Goal: Task Accomplishment & Management: Use online tool/utility

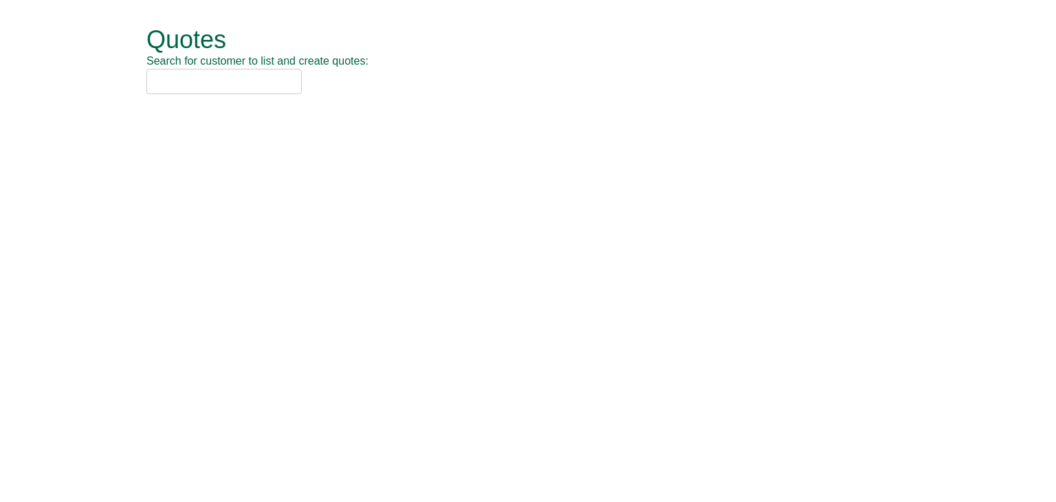
click at [188, 86] on input "text" at bounding box center [223, 81] width 155 height 25
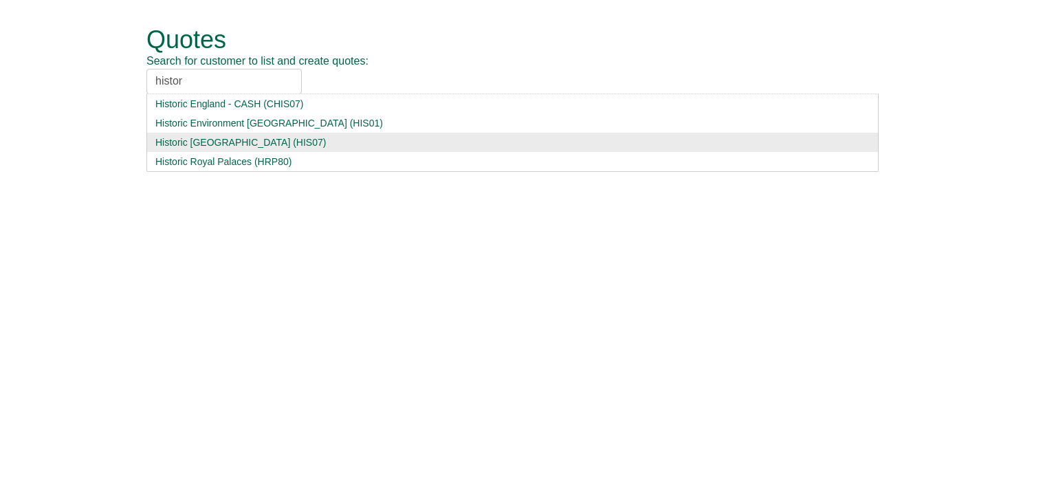
type input "histor"
click at [197, 137] on div "Historic England (HIS07)" at bounding box center [512, 142] width 714 height 14
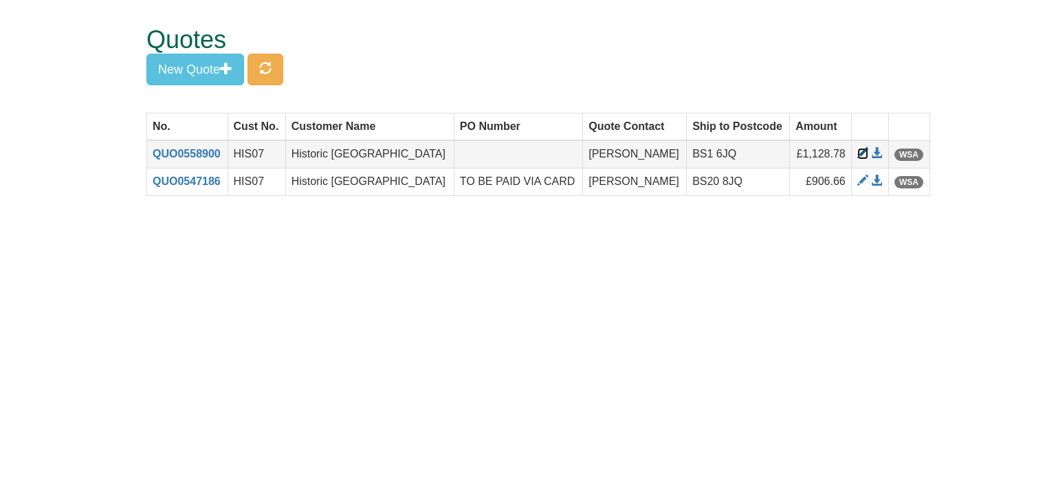
click at [857, 153] on span at bounding box center [862, 153] width 11 height 11
click at [184, 61] on button "New Quote" at bounding box center [195, 70] width 98 height 32
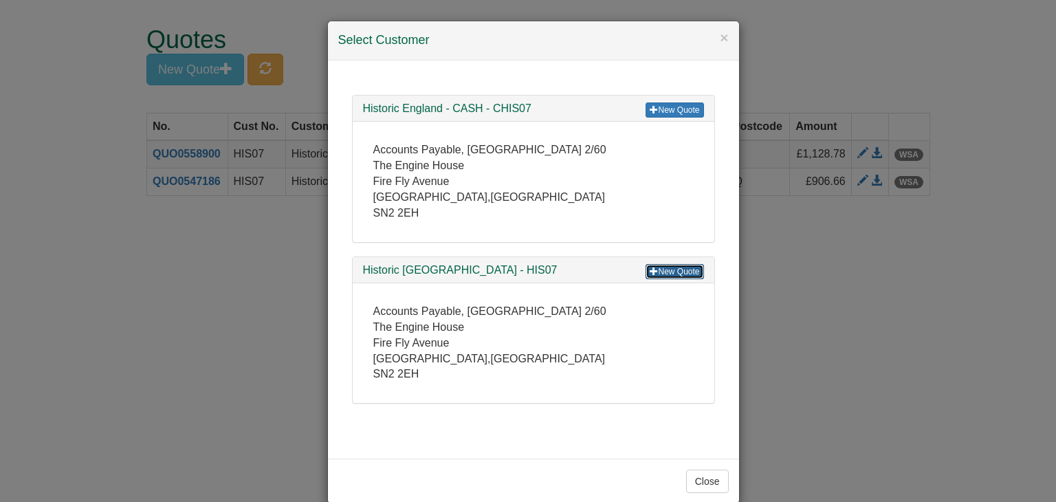
click at [668, 266] on link "New Quote" at bounding box center [674, 271] width 58 height 15
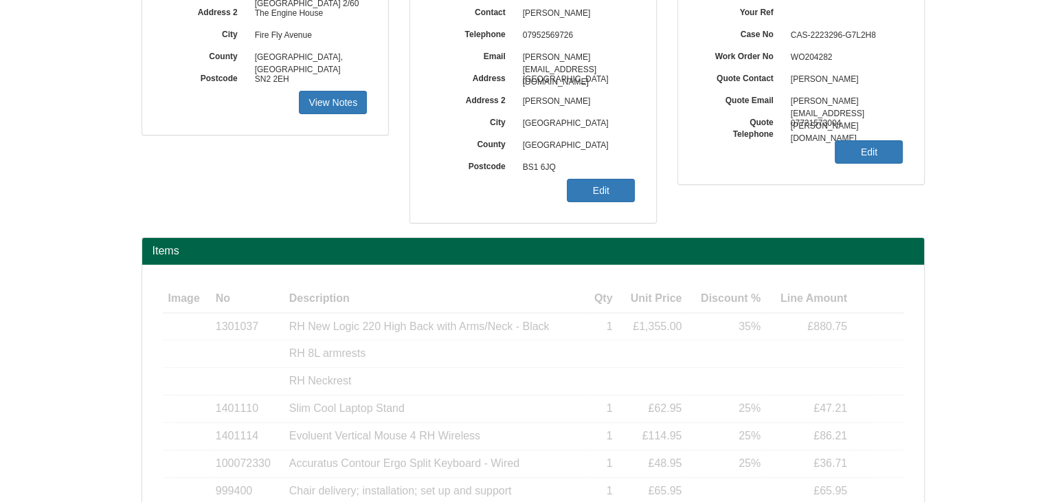
scroll to position [275, 0]
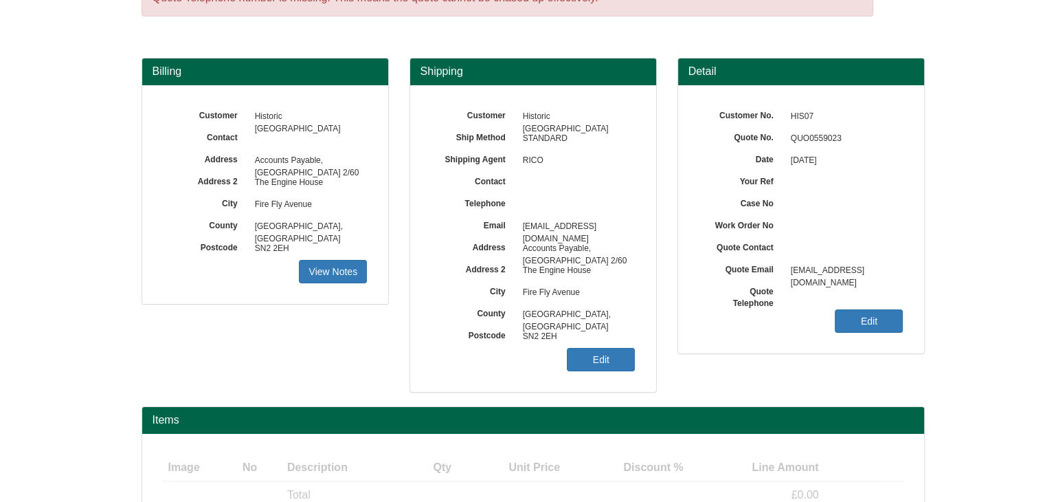
scroll to position [166, 0]
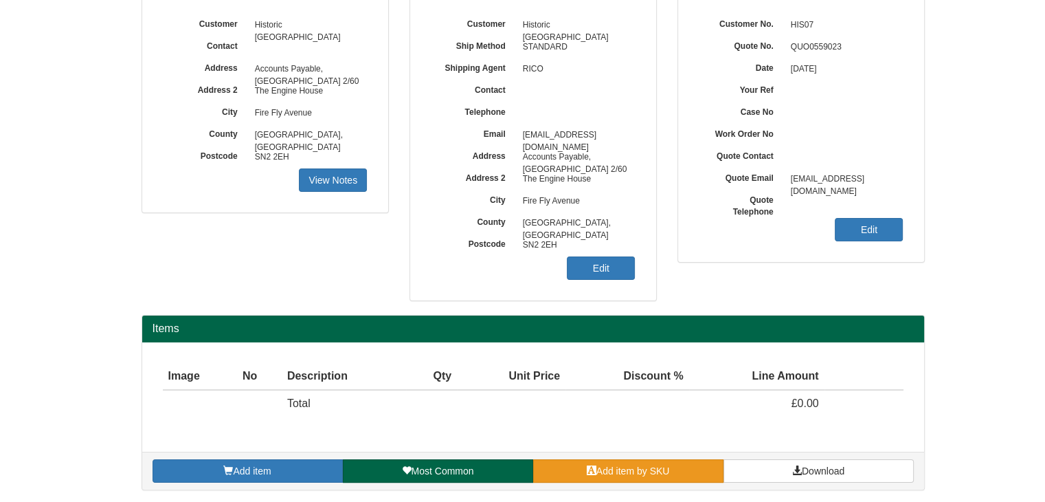
click at [590, 465] on span at bounding box center [592, 470] width 10 height 10
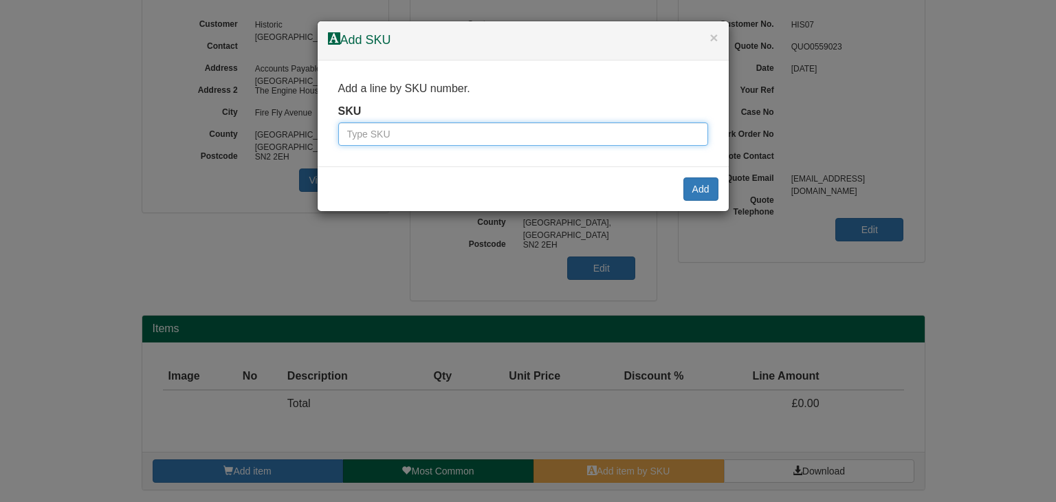
click at [442, 140] on input "text" at bounding box center [523, 133] width 370 height 23
paste input "100017235"
type input "100017235"
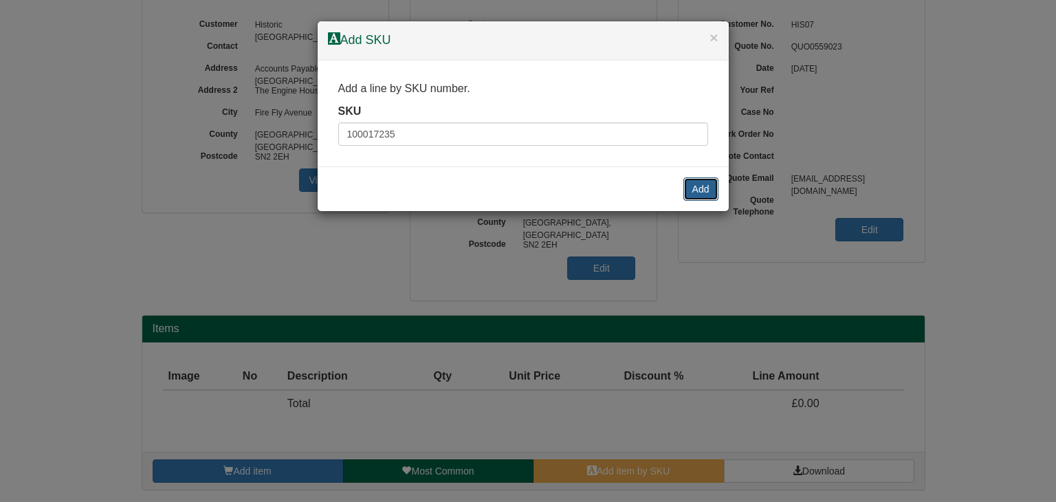
click at [705, 188] on button "Add" at bounding box center [700, 188] width 35 height 23
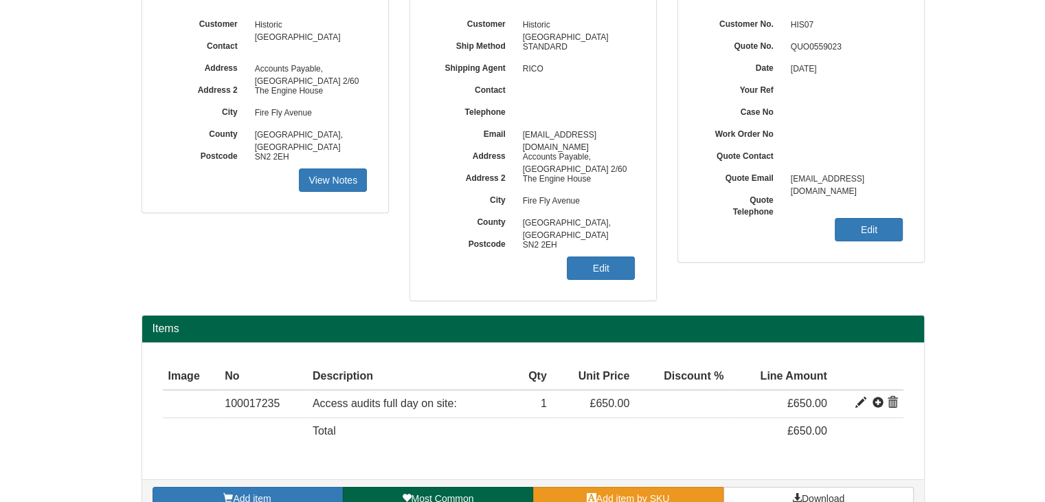
click at [575, 496] on link "Add item by SKU" at bounding box center [628, 498] width 190 height 23
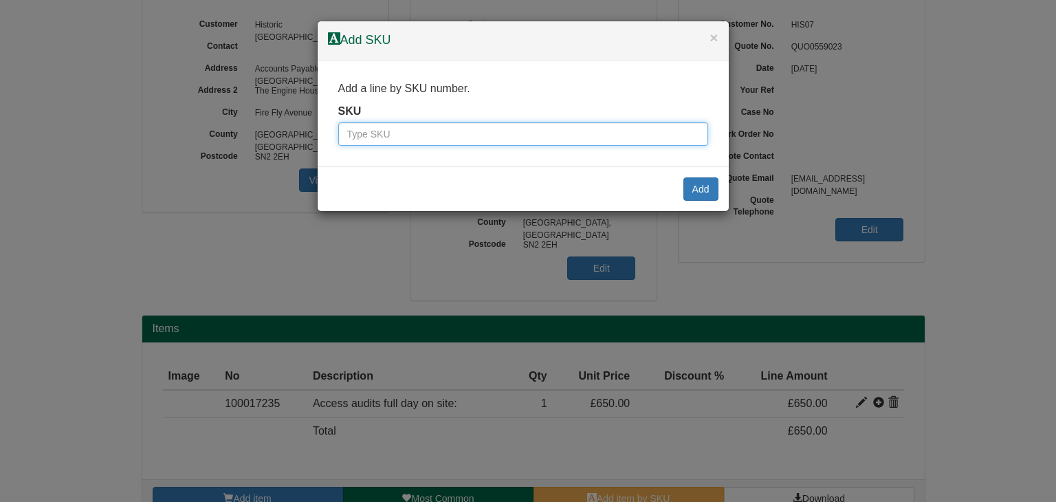
click at [499, 138] on input "text" at bounding box center [523, 133] width 370 height 23
paste input "100017235"
type input "100017237"
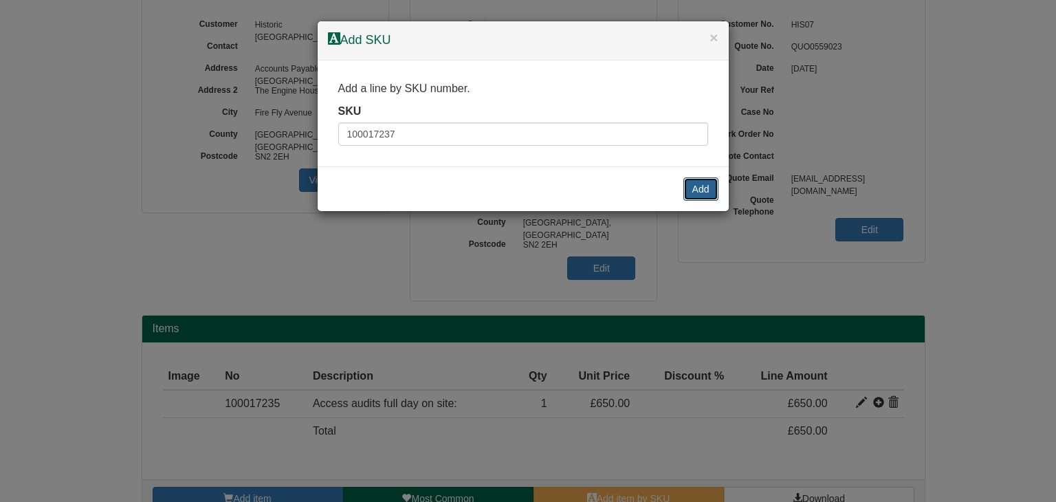
click at [707, 183] on button "Add" at bounding box center [700, 188] width 35 height 23
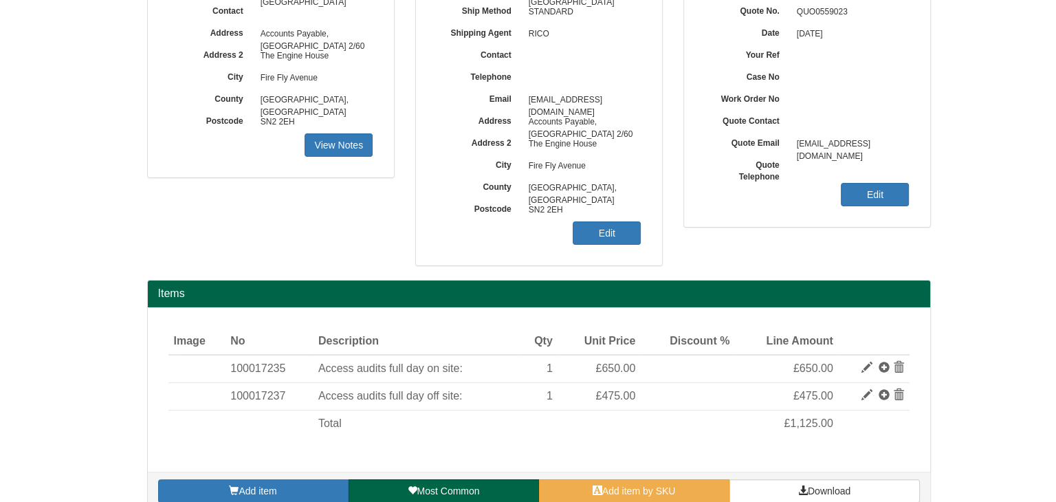
scroll to position [220, 0]
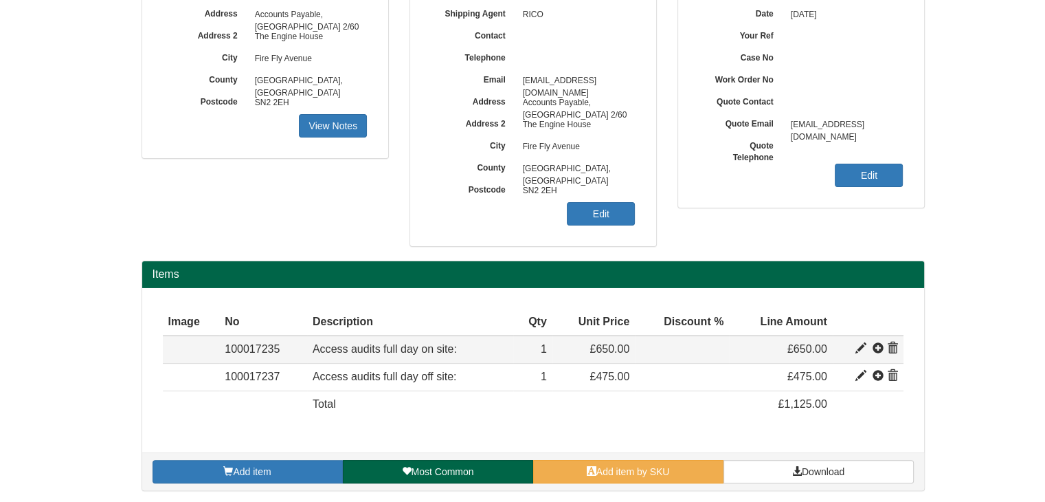
click at [862, 348] on span at bounding box center [861, 348] width 11 height 11
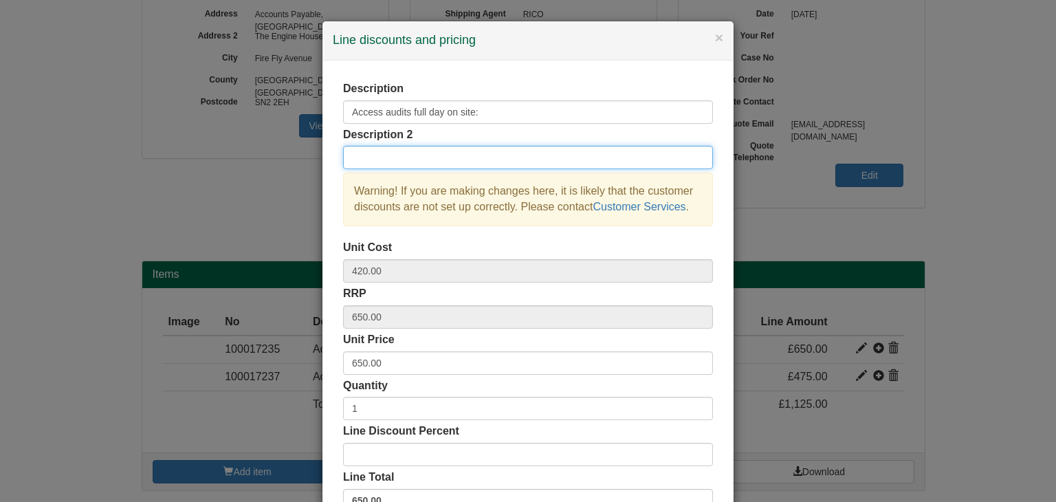
click at [440, 164] on input "text" at bounding box center [528, 157] width 370 height 23
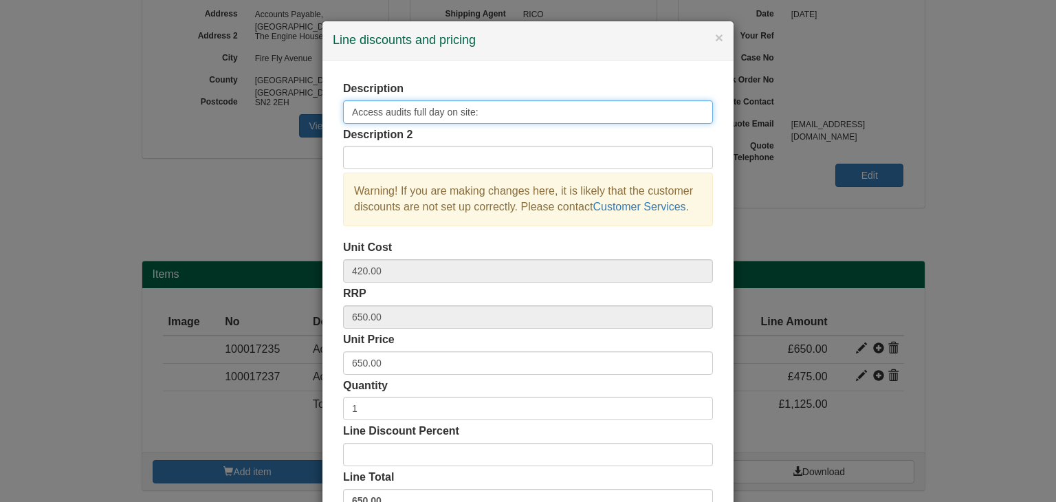
click at [377, 110] on input "Access audits full day on site:" at bounding box center [528, 111] width 370 height 23
click at [423, 110] on input "Accessibility audits full day on site:" at bounding box center [528, 111] width 370 height 23
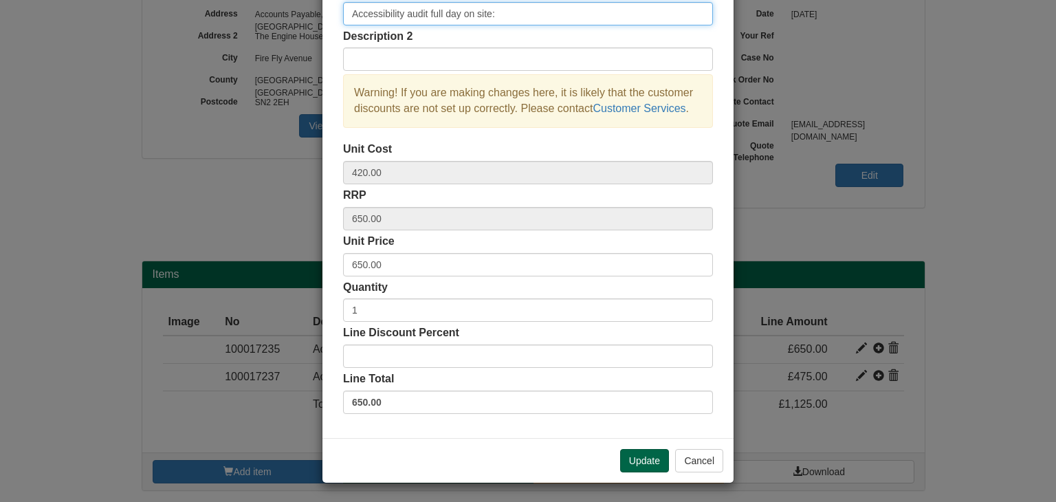
scroll to position [99, 0]
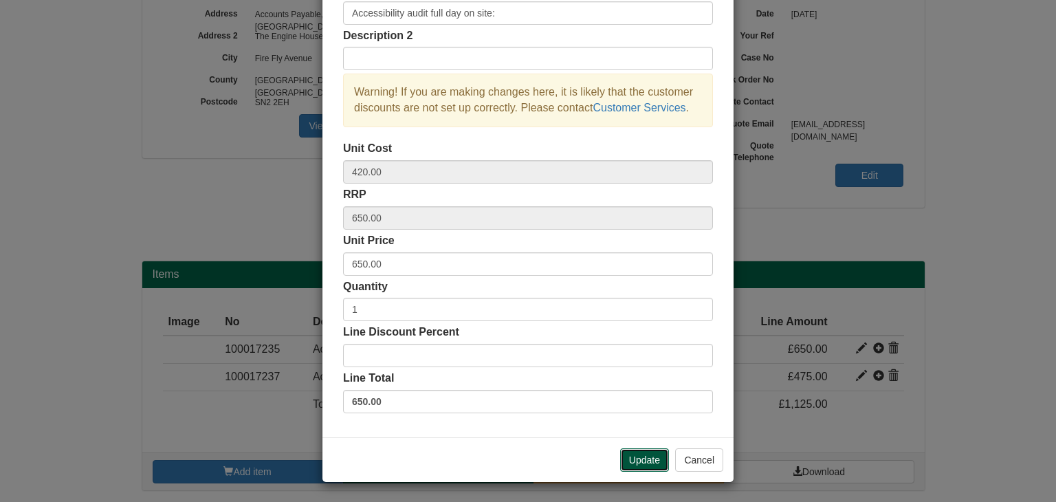
click at [652, 457] on button "Update" at bounding box center [644, 459] width 49 height 23
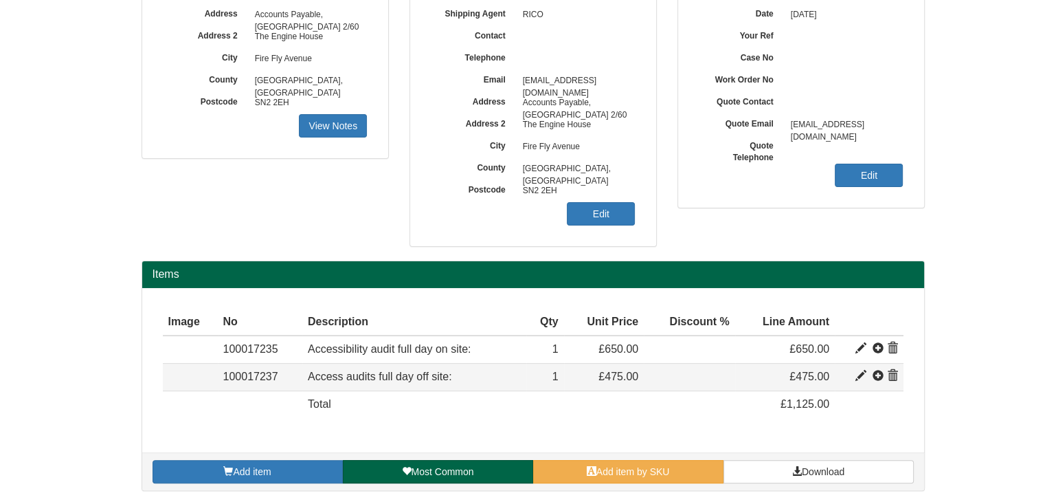
click at [861, 373] on span at bounding box center [861, 375] width 11 height 11
type input "Access audits full day off site:&nbsp;"
type input "315.00"
type input "475.00"
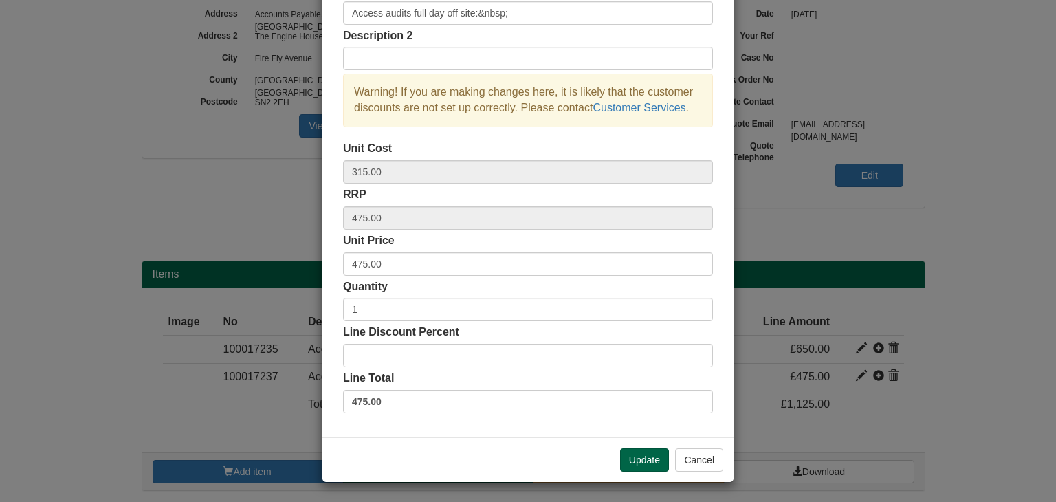
scroll to position [0, 0]
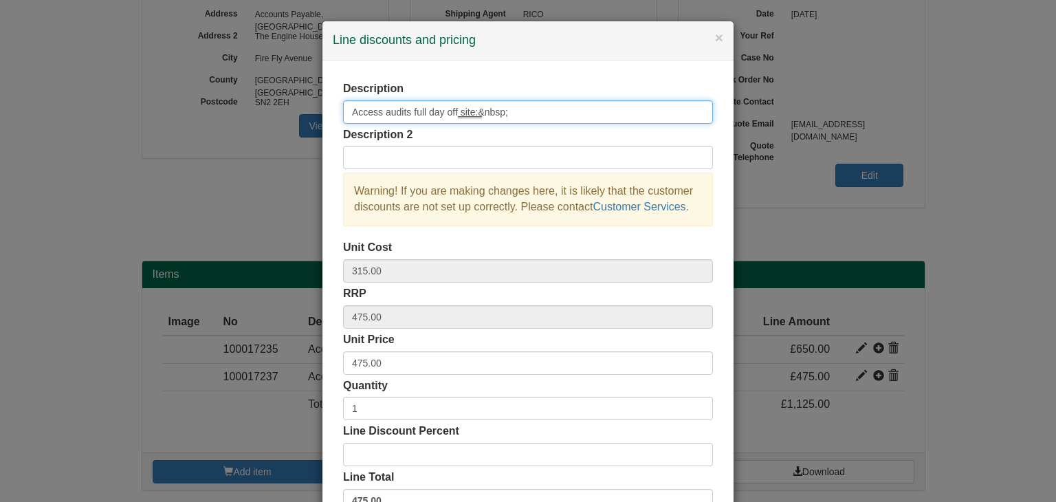
click at [377, 113] on input "Access audits full day off site:&nbsp;" at bounding box center [528, 111] width 370 height 23
click at [526, 111] on input "Accessibility audits full day off site:&nbsp;" at bounding box center [528, 111] width 370 height 23
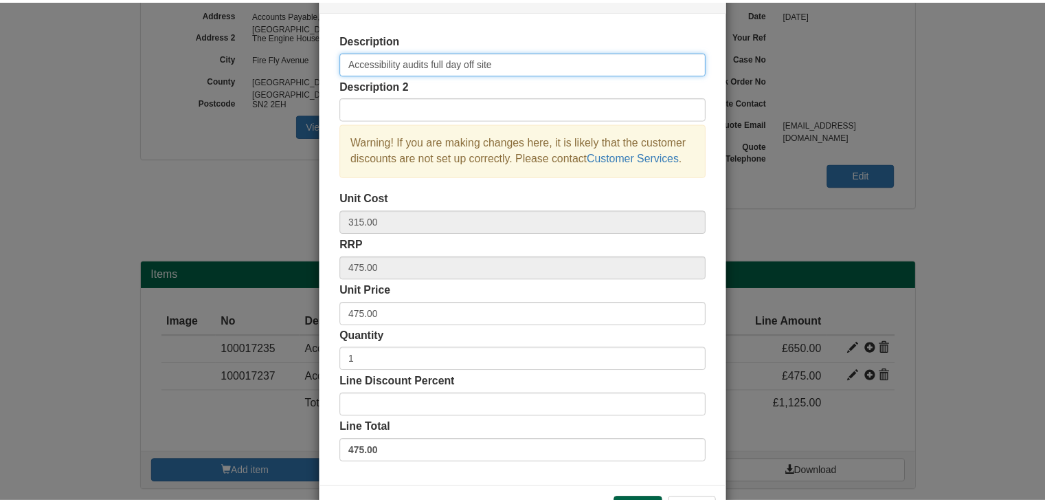
scroll to position [99, 0]
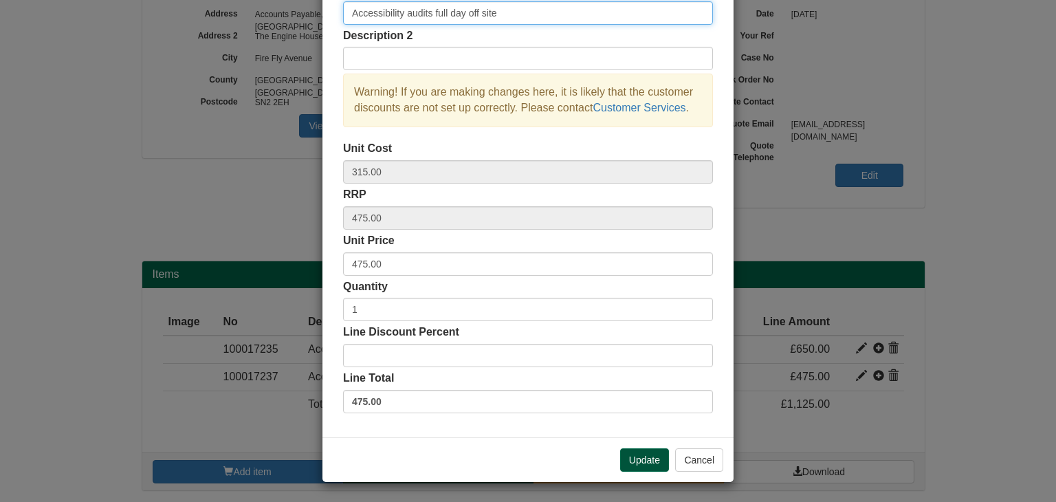
type input "Accessibility audits full day off site"
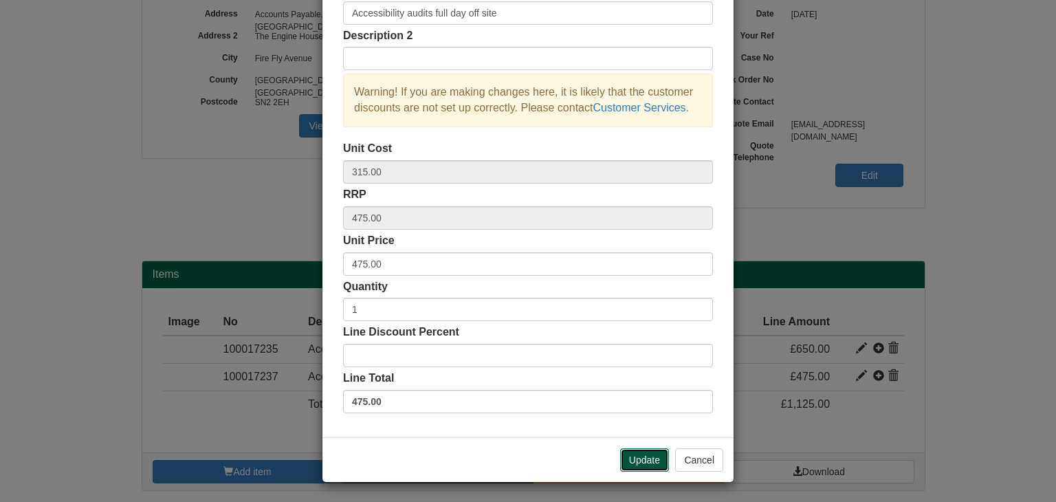
click at [643, 453] on button "Update" at bounding box center [644, 459] width 49 height 23
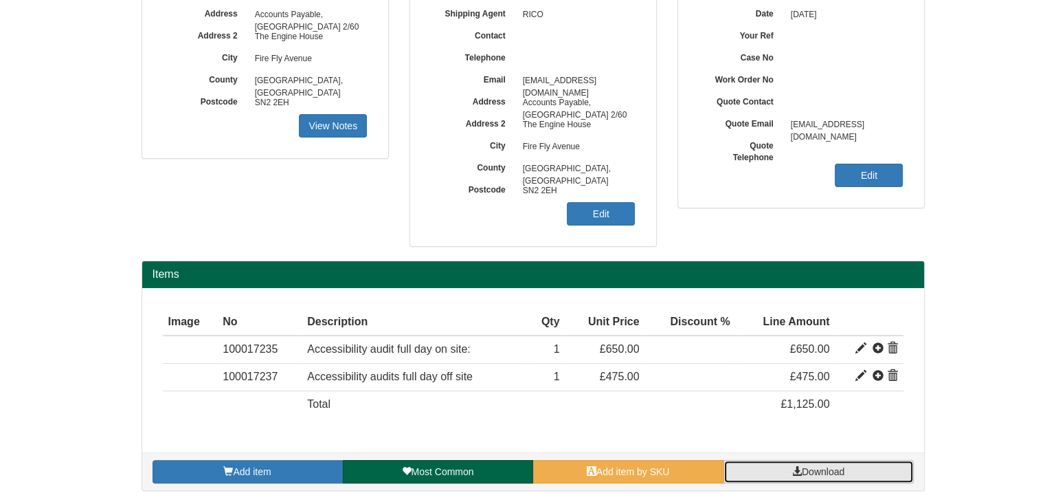
click at [755, 467] on link "Download" at bounding box center [819, 471] width 190 height 23
